Goal: Navigation & Orientation: Find specific page/section

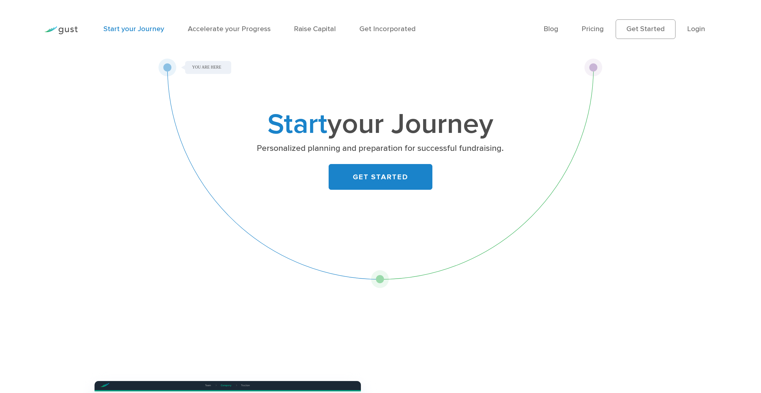
click at [62, 29] on img at bounding box center [60, 30] width 33 height 8
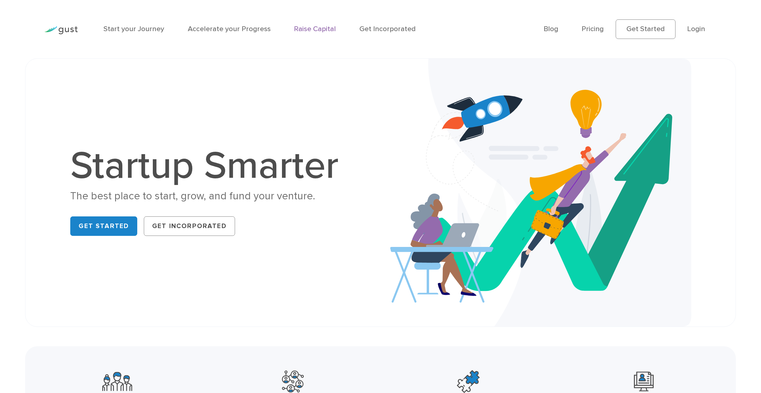
click at [321, 28] on link "Raise Capital" at bounding box center [315, 29] width 42 height 9
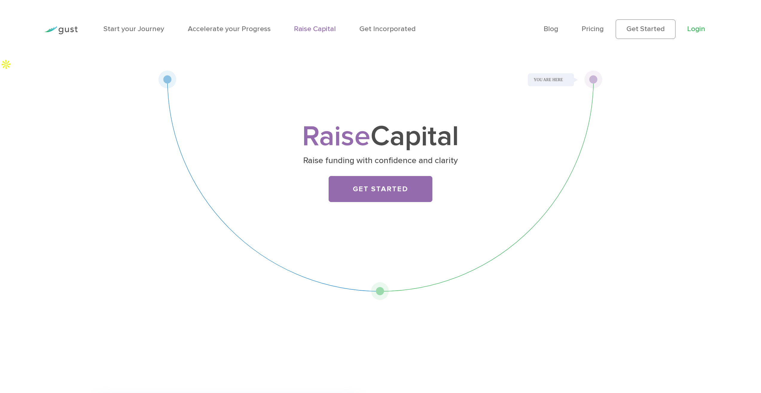
click at [698, 28] on link "Login" at bounding box center [696, 29] width 18 height 9
click at [214, 30] on link "Accelerate your Progress" at bounding box center [229, 29] width 83 height 9
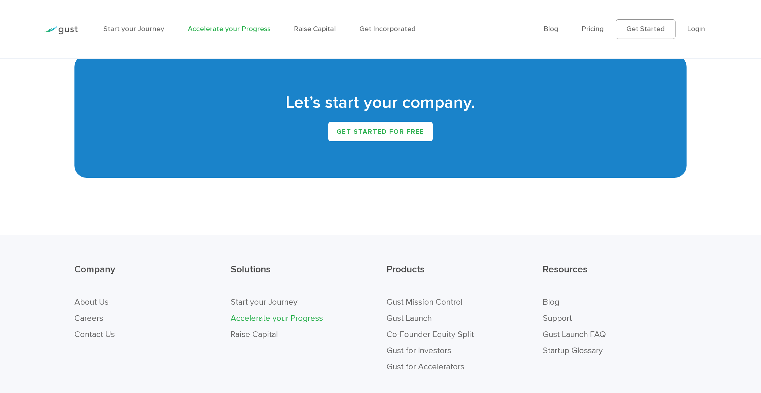
scroll to position [1725, 0]
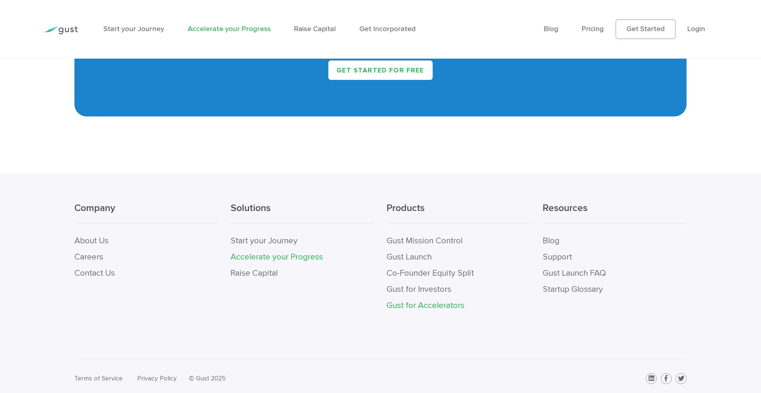
click at [417, 300] on link "Gust for Accelerators" at bounding box center [426, 305] width 78 height 10
